Goal: Information Seeking & Learning: Learn about a topic

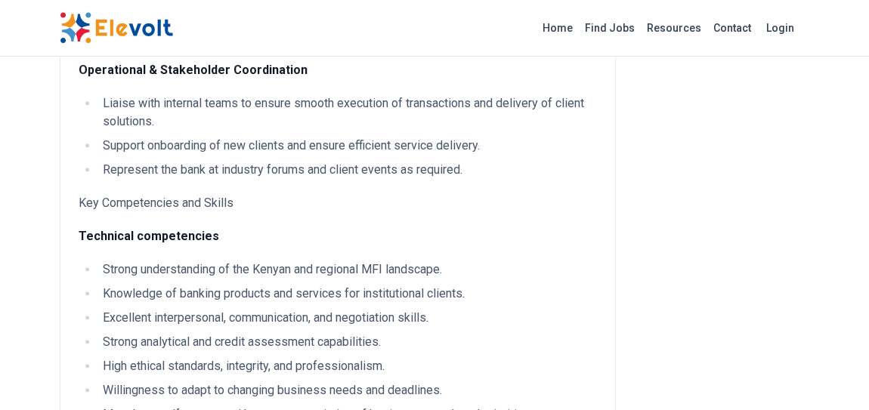
scroll to position [670, 0]
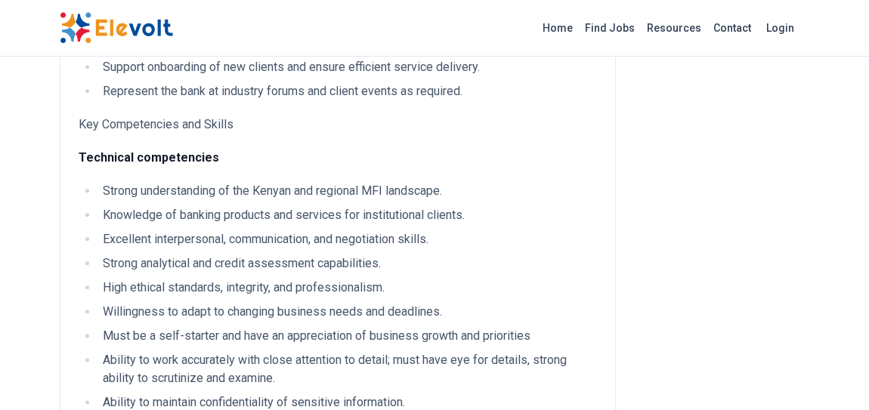
click at [277, 100] on li "Represent the bank at industry forums and client events as required." at bounding box center [347, 91] width 498 height 18
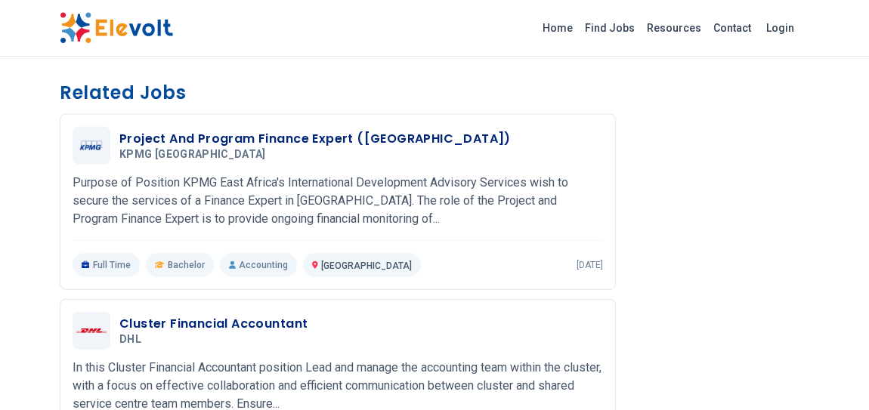
scroll to position [1600, 0]
click at [508, 23] on link "View Other Jobs" at bounding box center [534, 8] width 105 height 29
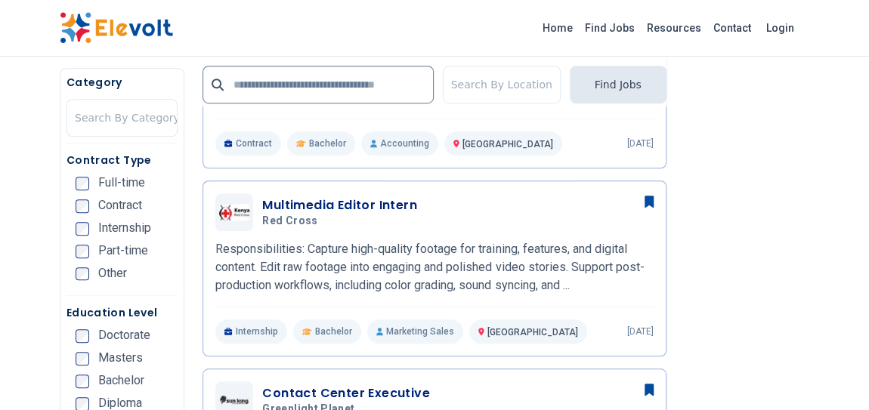
scroll to position [519, 0]
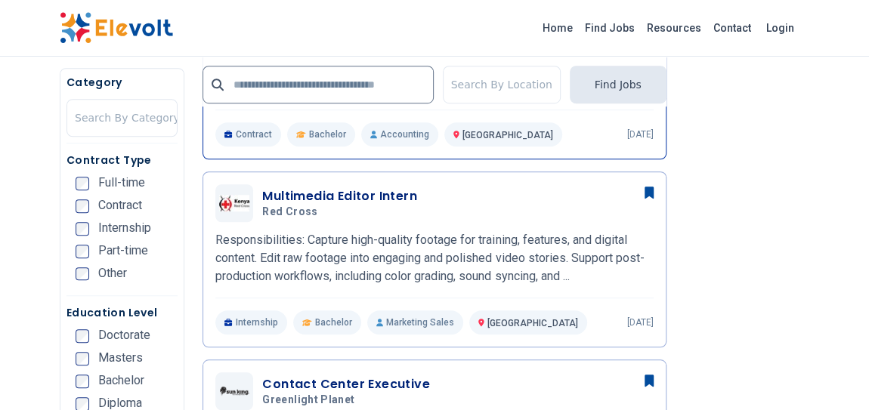
click at [336, 140] on span "Bachelor" at bounding box center [327, 134] width 37 height 12
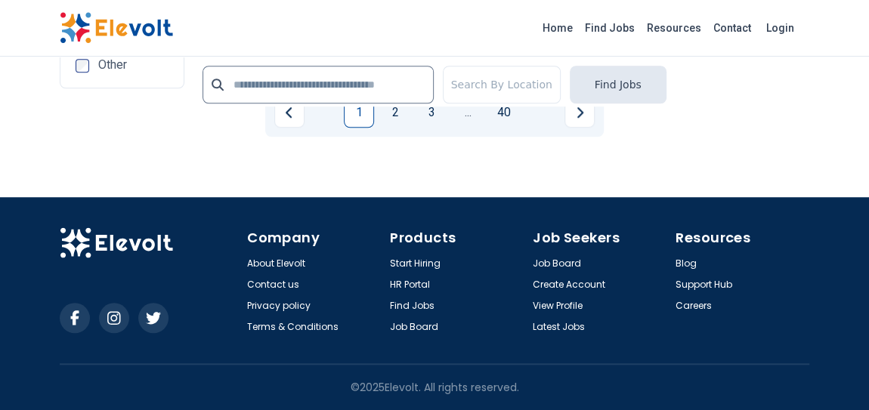
scroll to position [3810, 0]
click at [392, 128] on link "2" at bounding box center [395, 112] width 30 height 30
click at [413, 128] on link "3" at bounding box center [413, 112] width 30 height 30
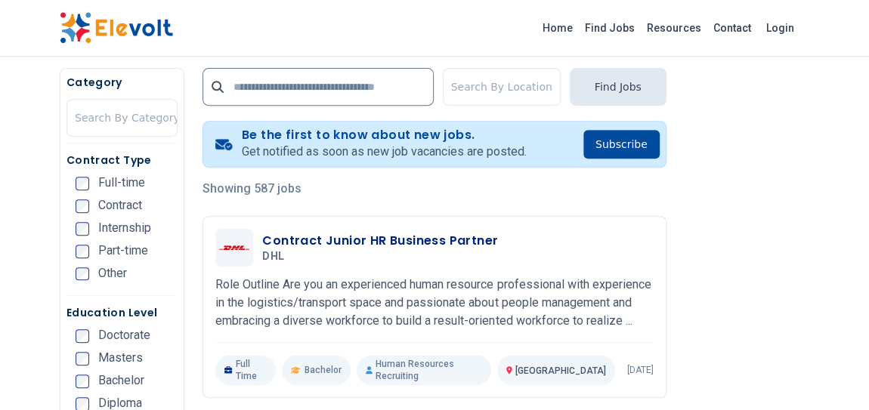
scroll to position [394, 0]
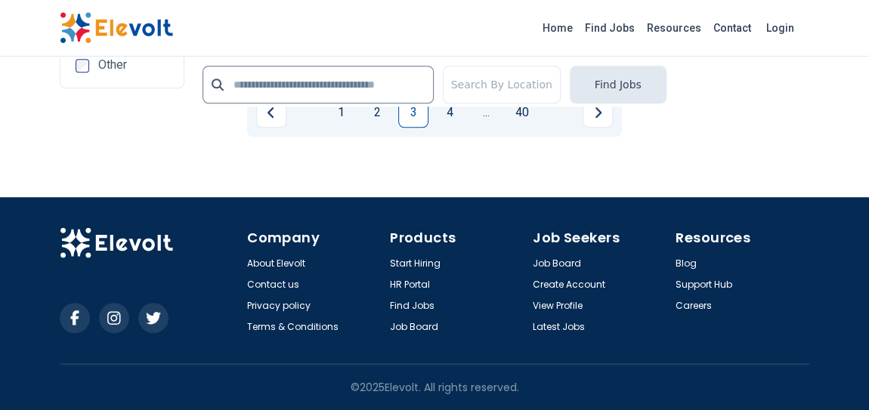
scroll to position [3871, 0]
click at [453, 128] on link "4" at bounding box center [449, 112] width 30 height 30
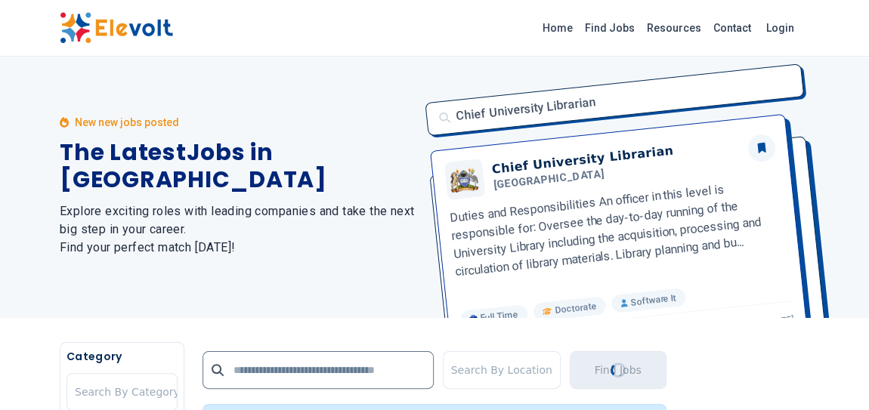
scroll to position [0, 0]
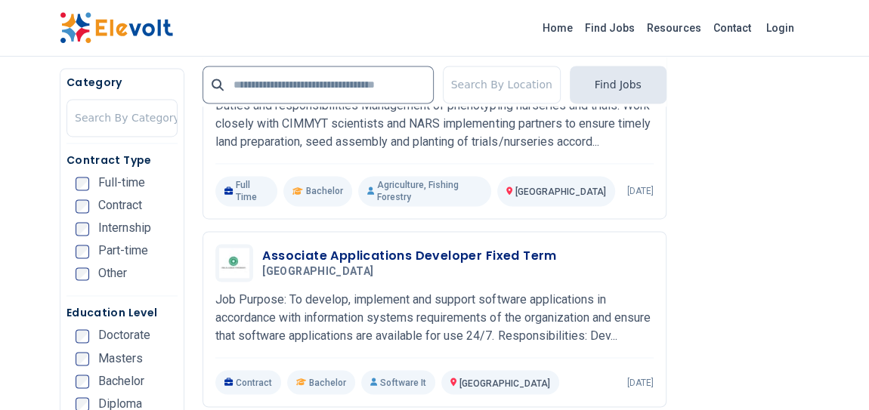
scroll to position [1085, 0]
click at [336, 90] on input "text" at bounding box center [317, 85] width 230 height 38
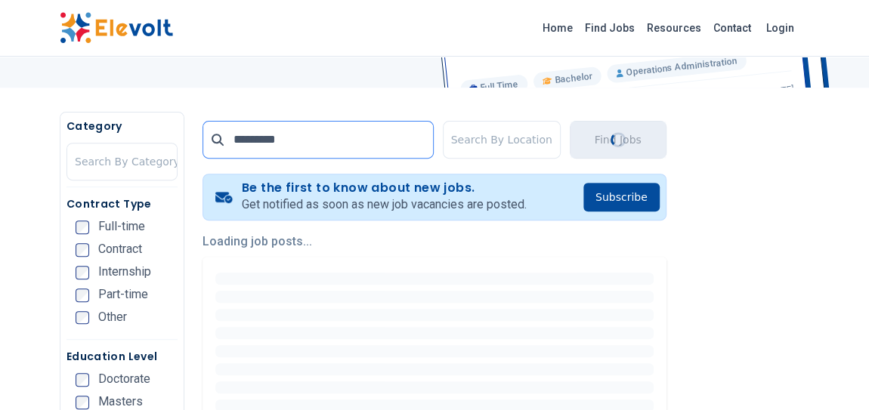
scroll to position [239, 0]
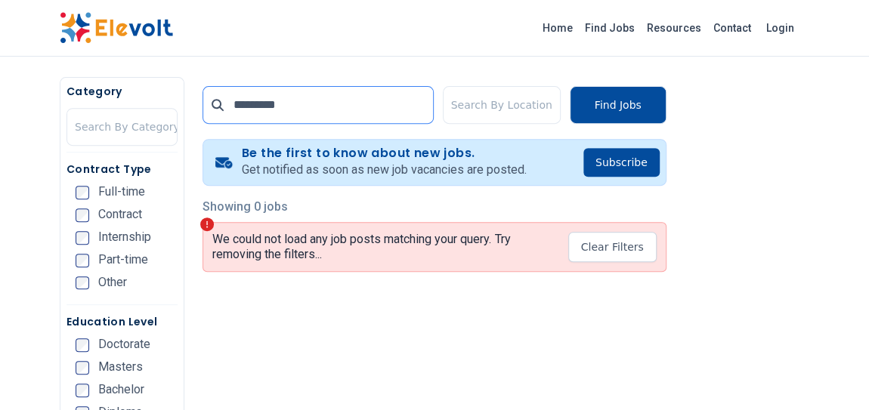
scroll to position [264, 0]
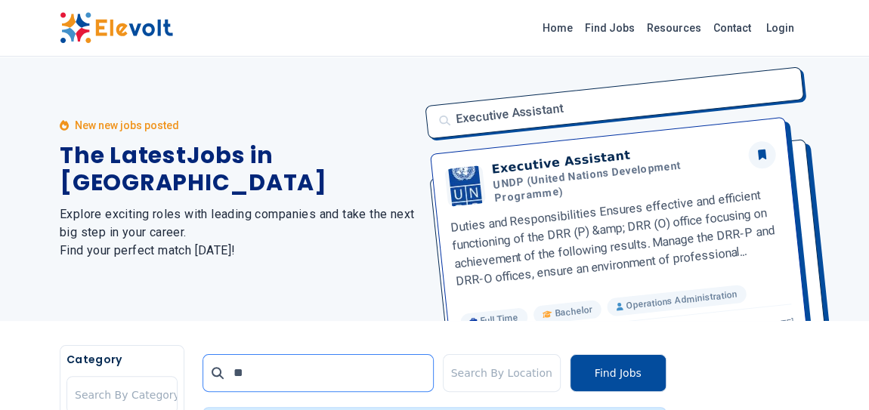
type input "*"
click button "submit" at bounding box center [0, 0] width 0 height 0
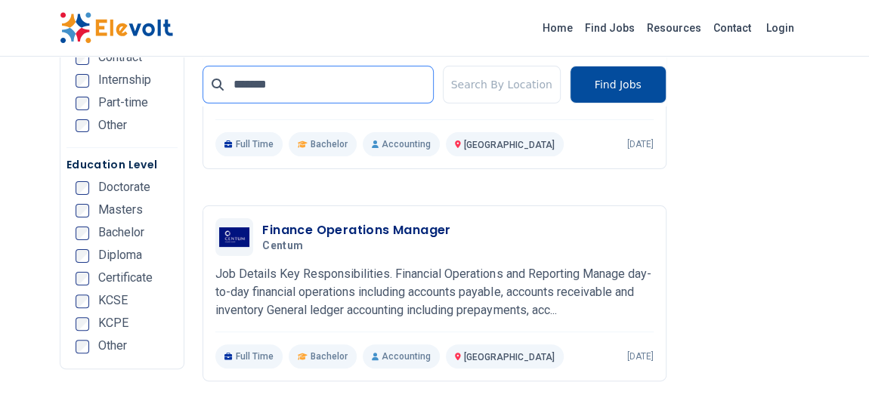
scroll to position [2924, 0]
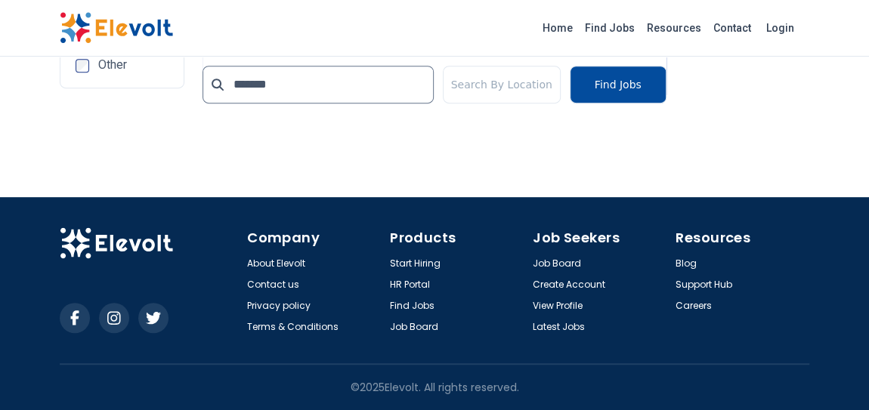
scroll to position [3423, 0]
click at [344, 85] on input "*******" at bounding box center [317, 85] width 230 height 38
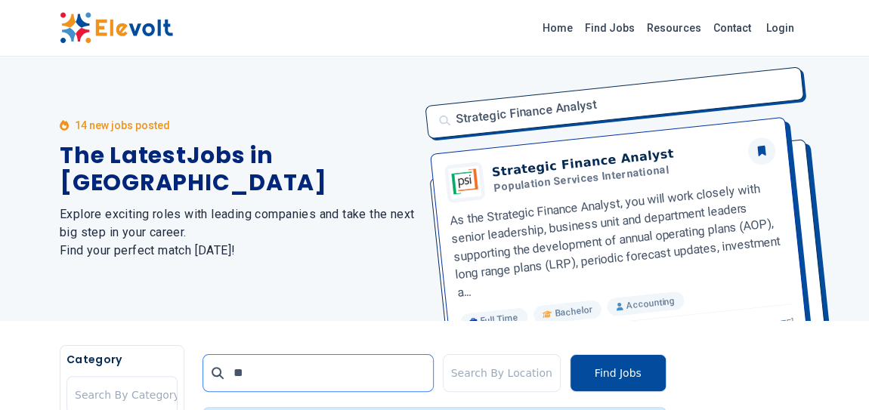
type input "*"
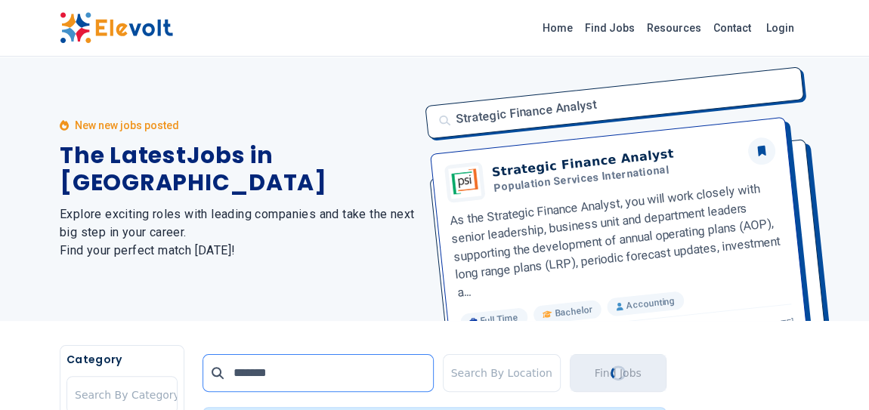
type input "*******"
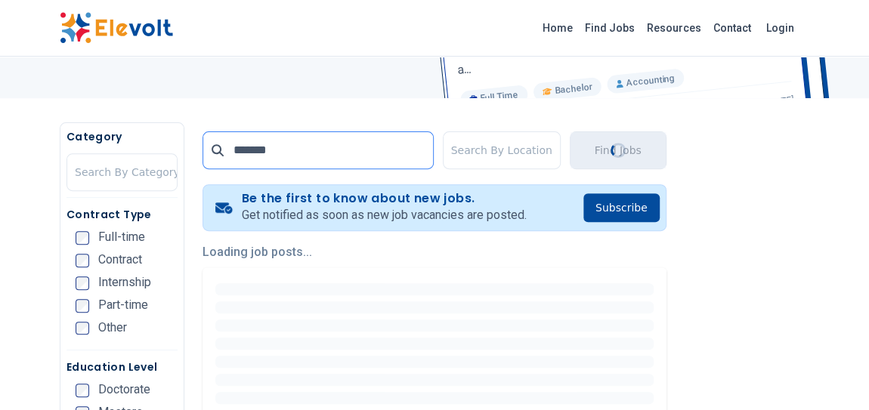
scroll to position [224, 0]
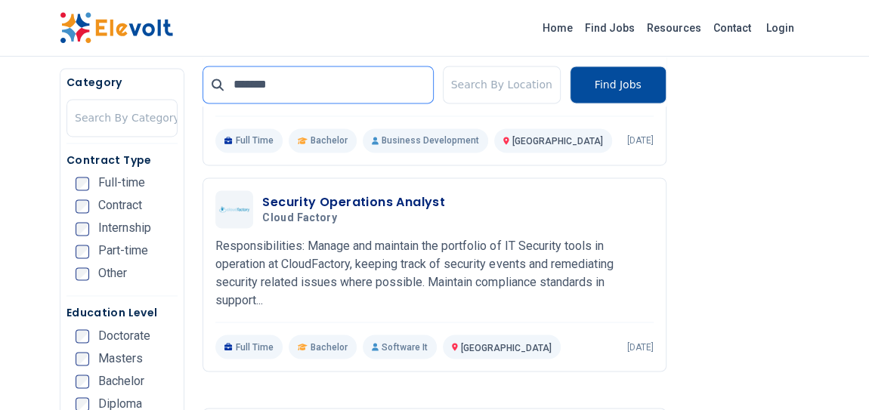
scroll to position [1094, 0]
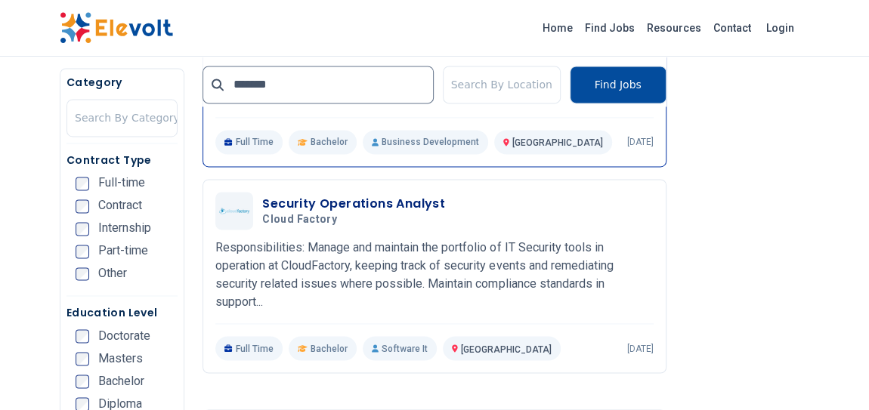
click at [449, 105] on p "Key Responsibilities: Lead end-to-end business analysis activities by engaging …" at bounding box center [433, 78] width 437 height 54
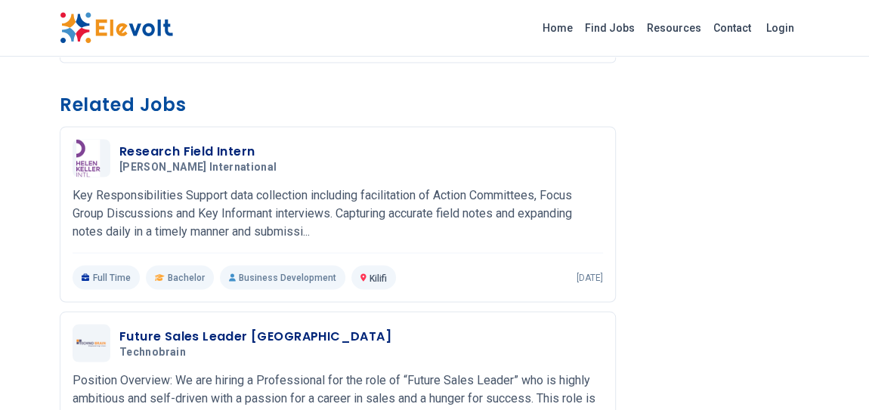
scroll to position [1293, 0]
